Goal: Navigation & Orientation: Find specific page/section

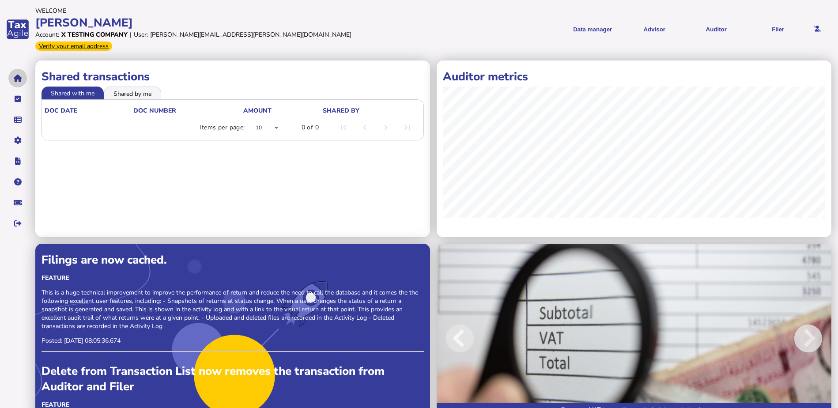
click at [16, 72] on button "navigate application pages" at bounding box center [17, 78] width 19 height 19
click at [15, 99] on icon "navigate application pages" at bounding box center [18, 99] width 7 height 0
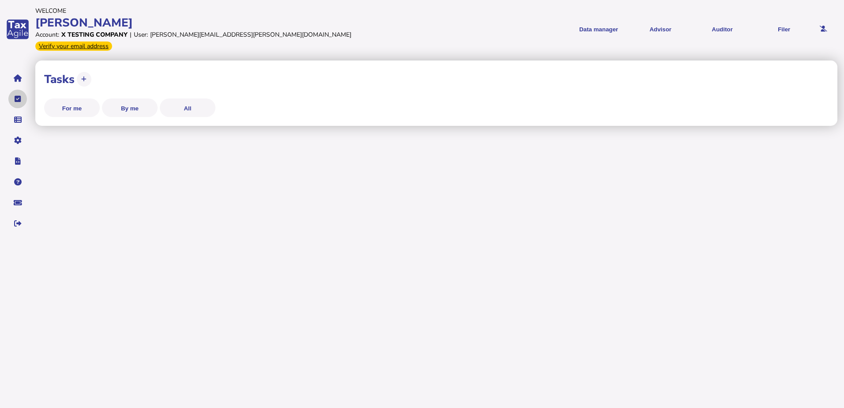
select select "**********"
select select "********"
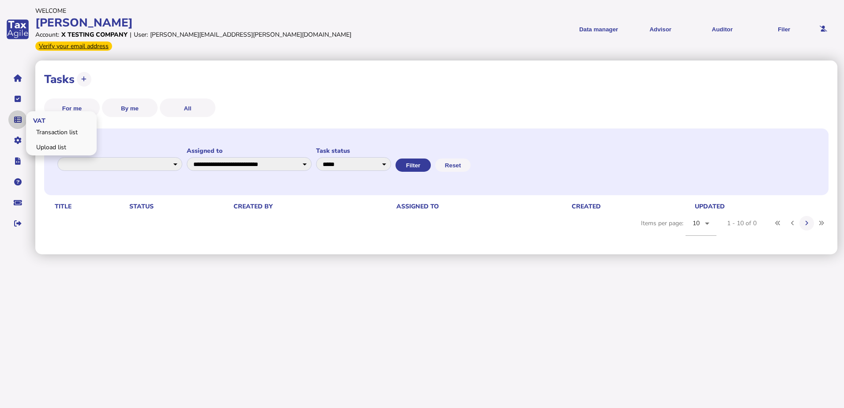
click at [18, 120] on icon "navigate application pages" at bounding box center [18, 120] width 8 height 0
click at [44, 140] on link "Upload list" at bounding box center [61, 147] width 68 height 14
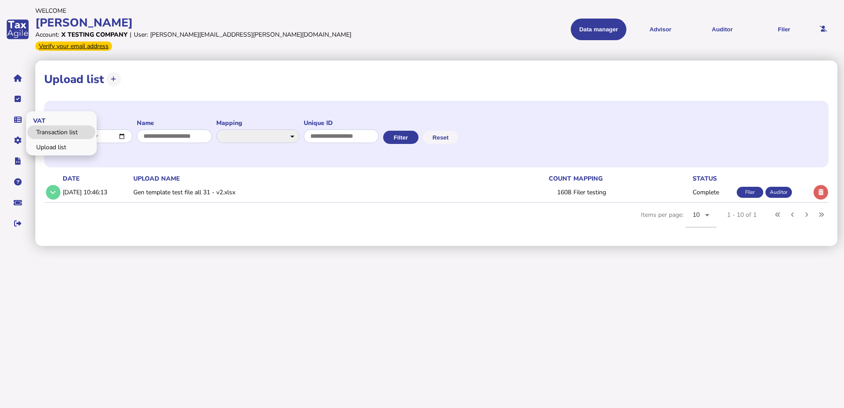
click at [40, 125] on link "Transaction list" at bounding box center [61, 132] width 68 height 14
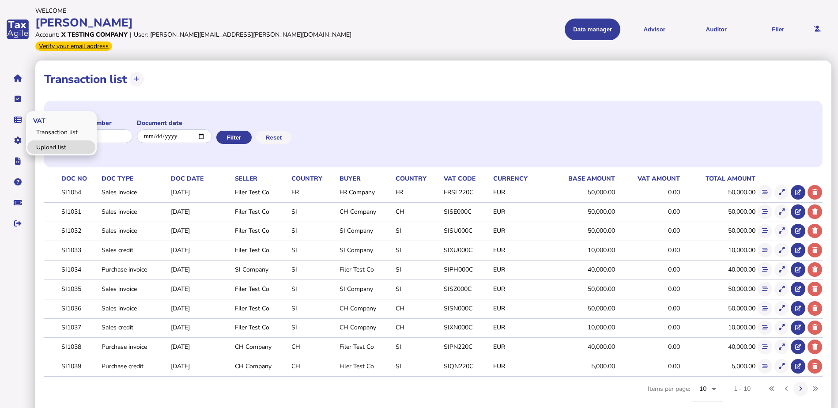
click at [39, 140] on link "Upload list" at bounding box center [61, 147] width 68 height 14
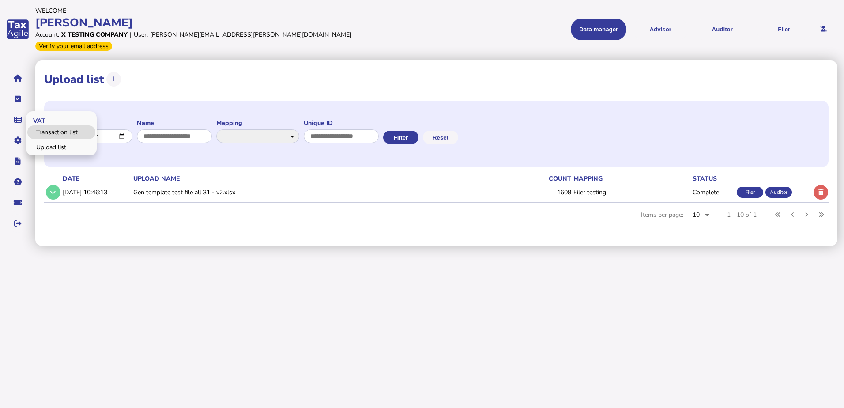
click at [64, 125] on link "Transaction list" at bounding box center [61, 132] width 68 height 14
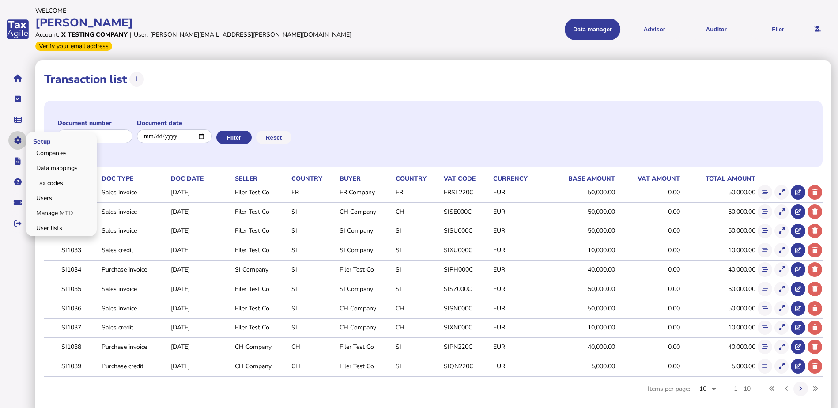
click at [19, 140] on icon "navigate application pages" at bounding box center [18, 140] width 8 height 0
click at [15, 152] on button "navigate application pages" at bounding box center [17, 161] width 19 height 19
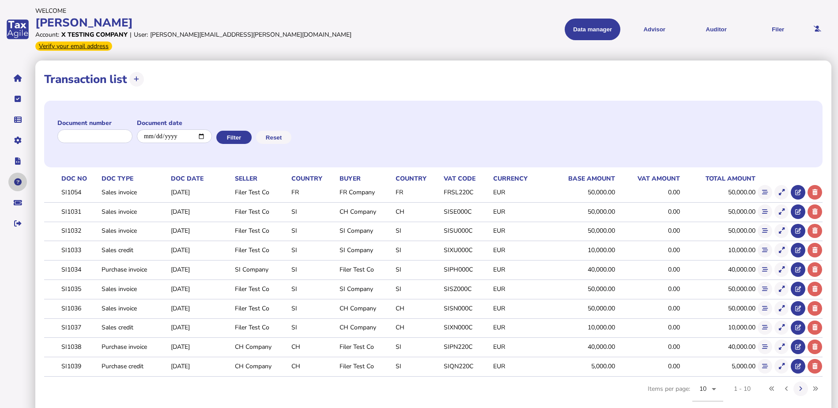
click at [17, 182] on icon "navigate application pages" at bounding box center [18, 182] width 8 height 0
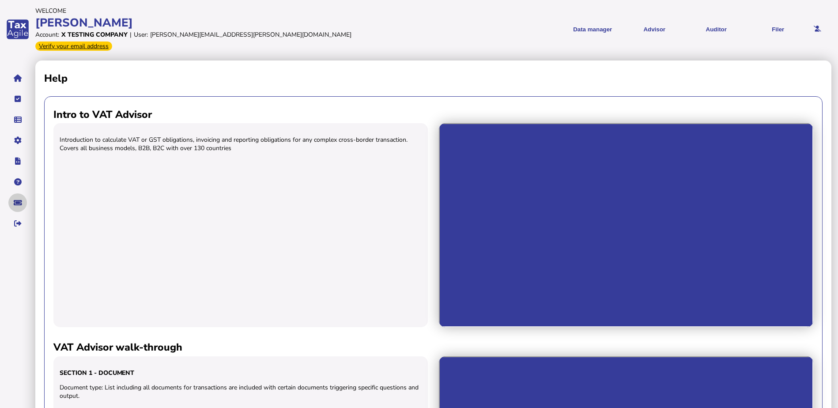
click at [19, 203] on icon "navigate application pages" at bounding box center [18, 203] width 8 height 0
click at [20, 223] on icon "navigate application pages" at bounding box center [18, 223] width 8 height 0
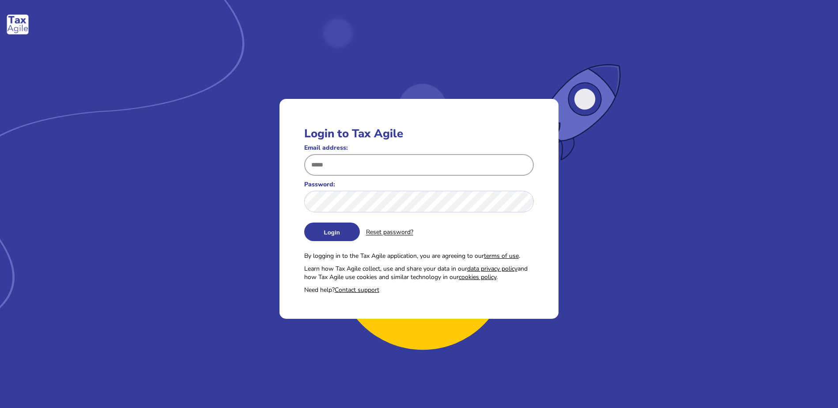
click at [338, 162] on input "Email address:" at bounding box center [419, 165] width 230 height 22
type input "**********"
click at [304, 223] on button "Login" at bounding box center [332, 232] width 56 height 19
